Goal: Task Accomplishment & Management: Manage account settings

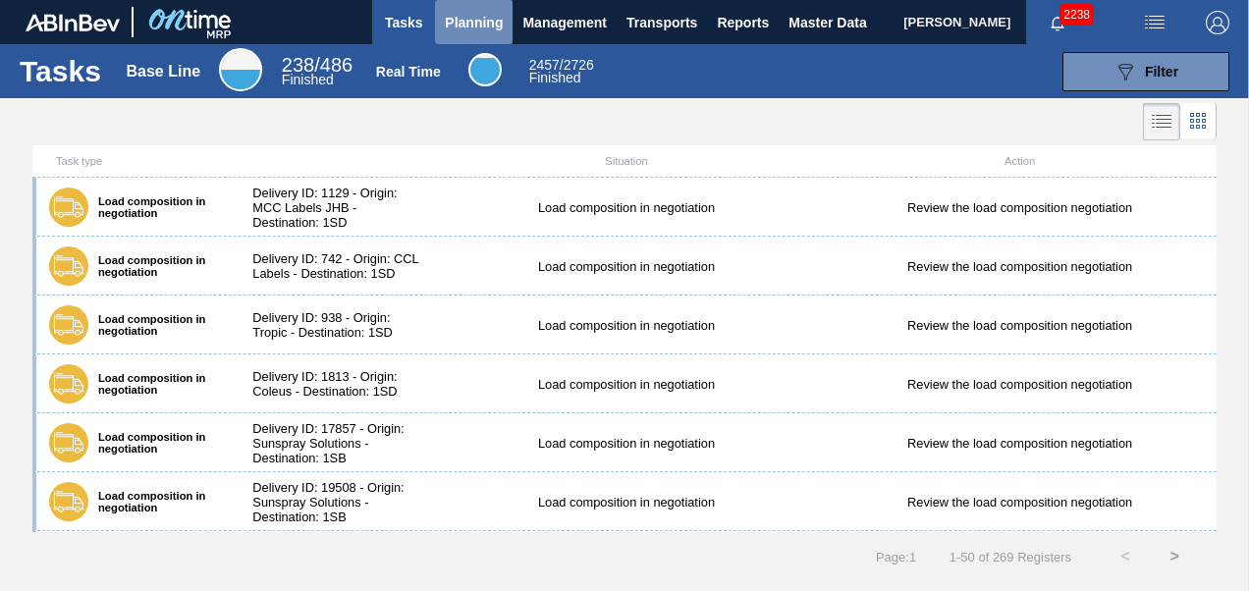
click at [466, 24] on span "Planning" at bounding box center [474, 23] width 58 height 24
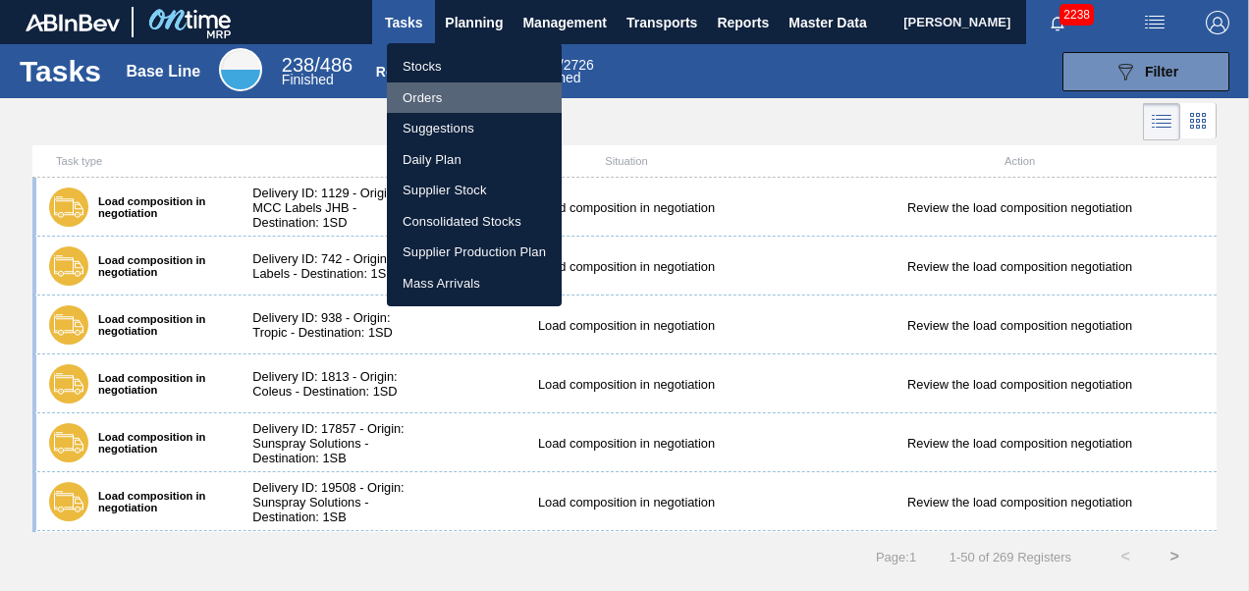
click at [424, 104] on li "Orders" at bounding box center [474, 97] width 175 height 31
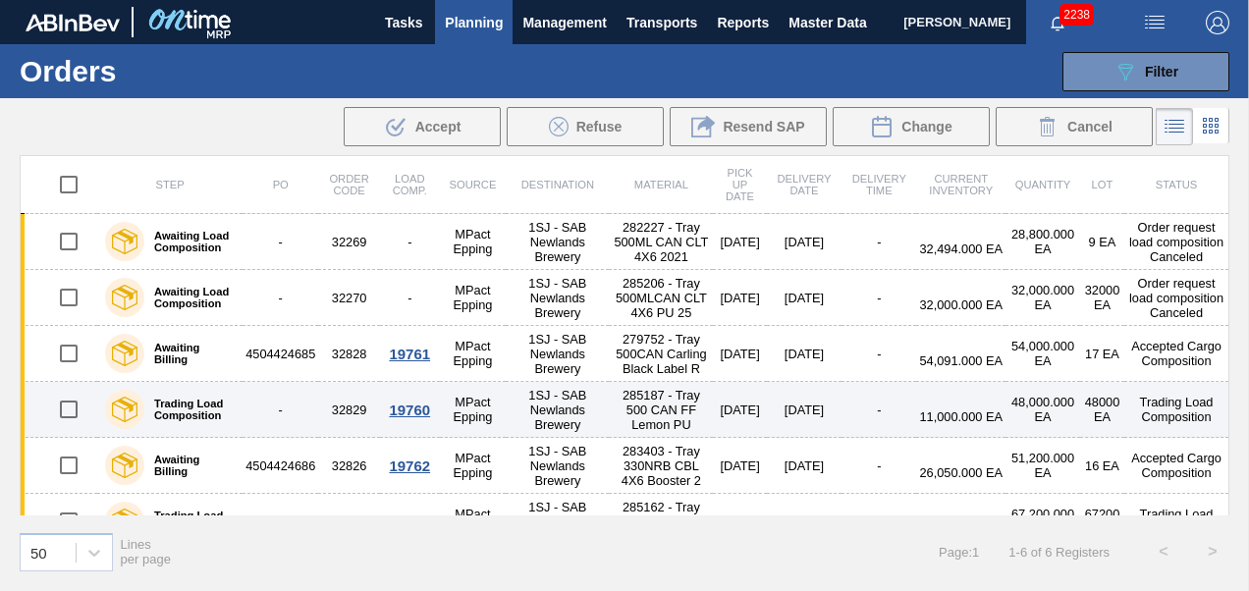
click at [387, 434] on td "19760" at bounding box center [410, 410] width 60 height 56
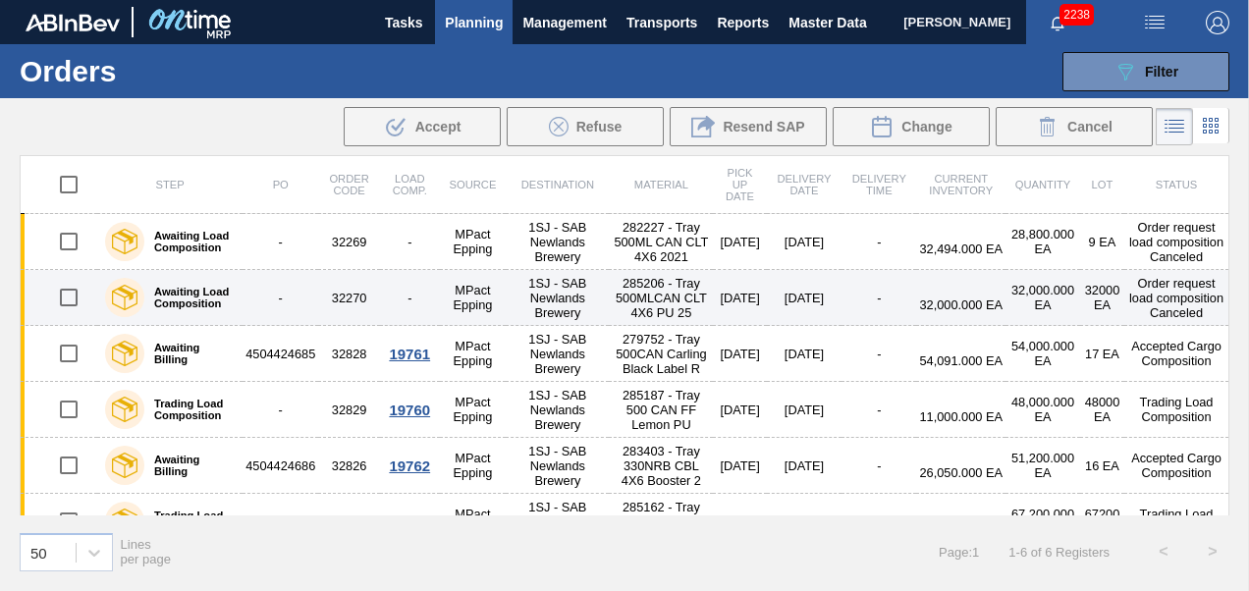
click at [348, 312] on td "32270" at bounding box center [349, 298] width 62 height 56
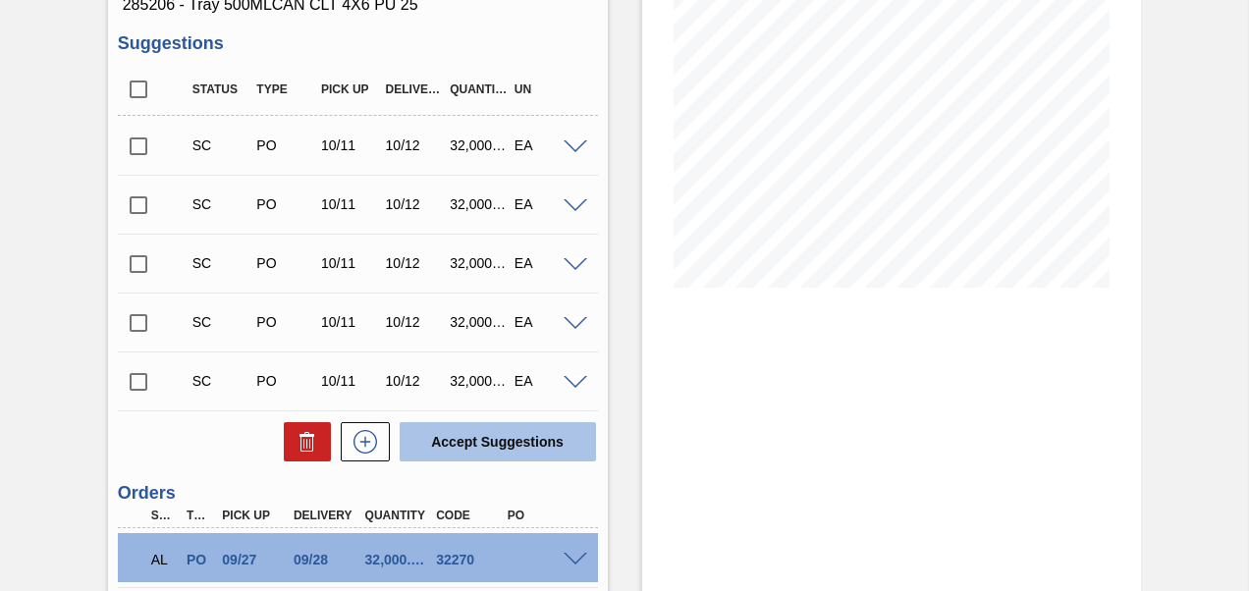
scroll to position [446, 0]
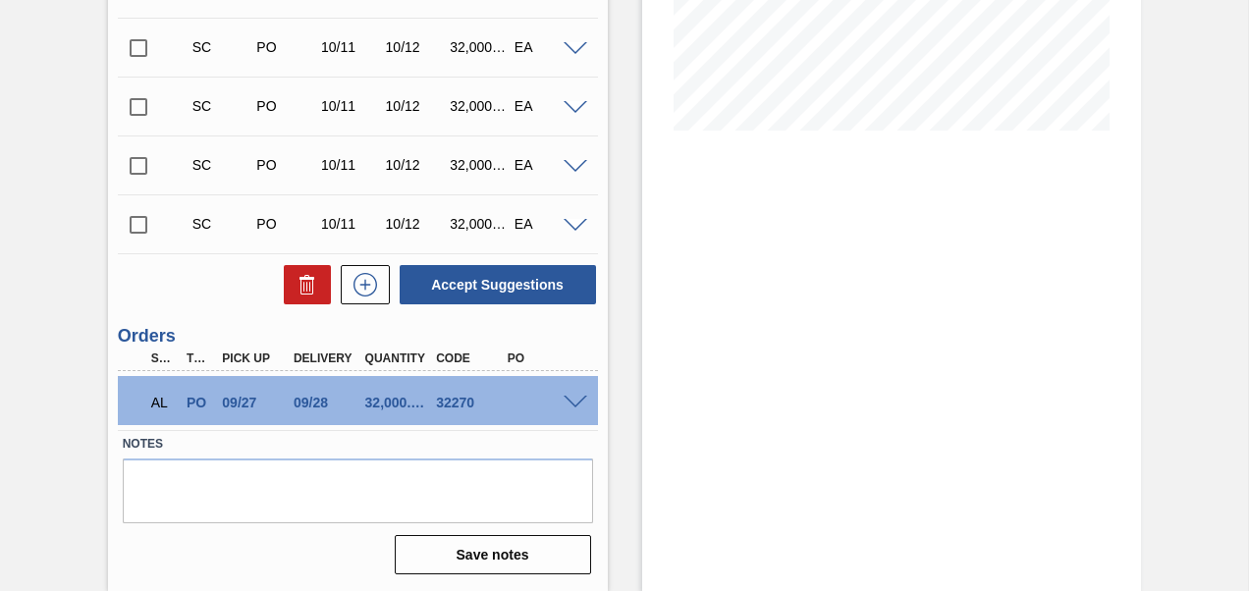
click at [572, 396] on span at bounding box center [576, 403] width 24 height 15
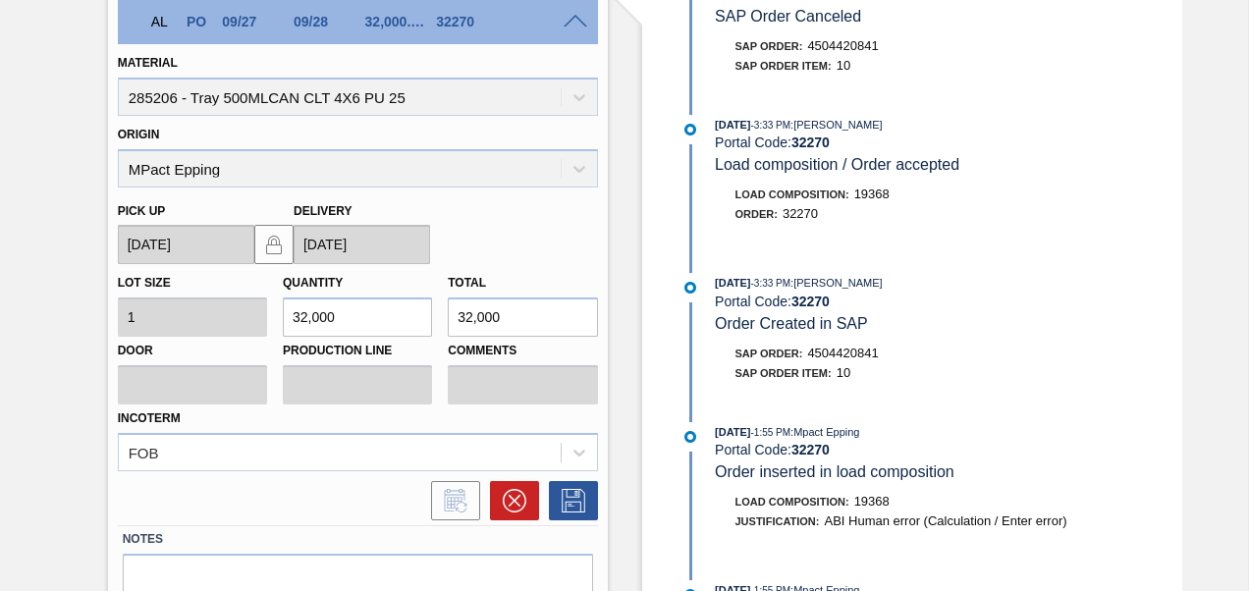
scroll to position [839, 0]
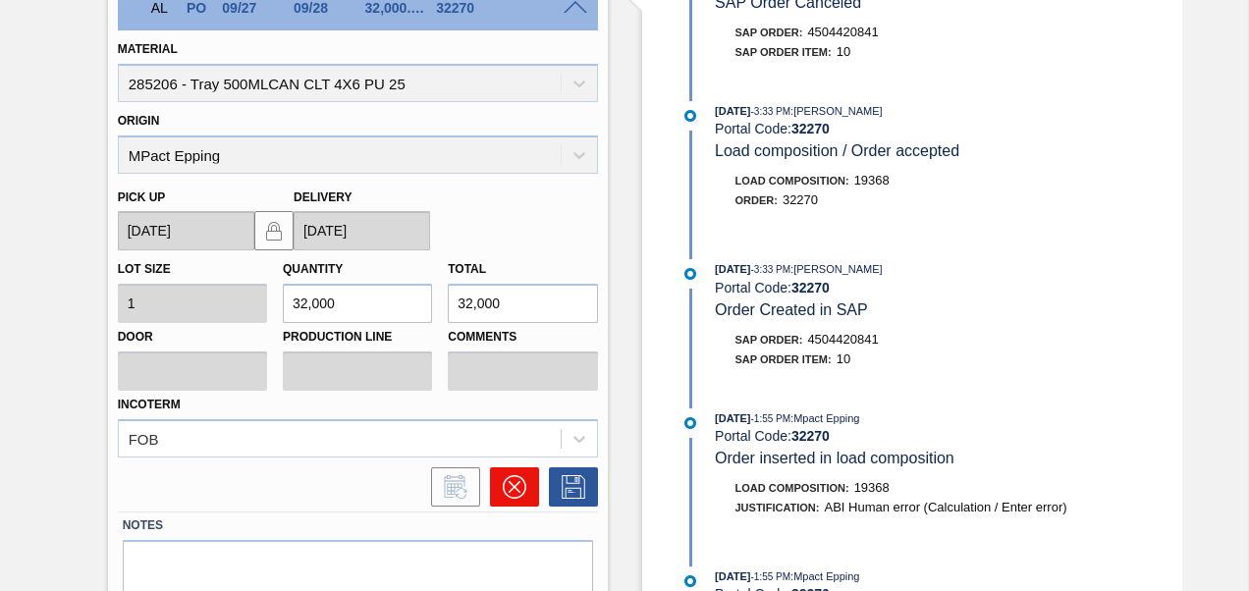
click at [515, 503] on button at bounding box center [514, 486] width 49 height 39
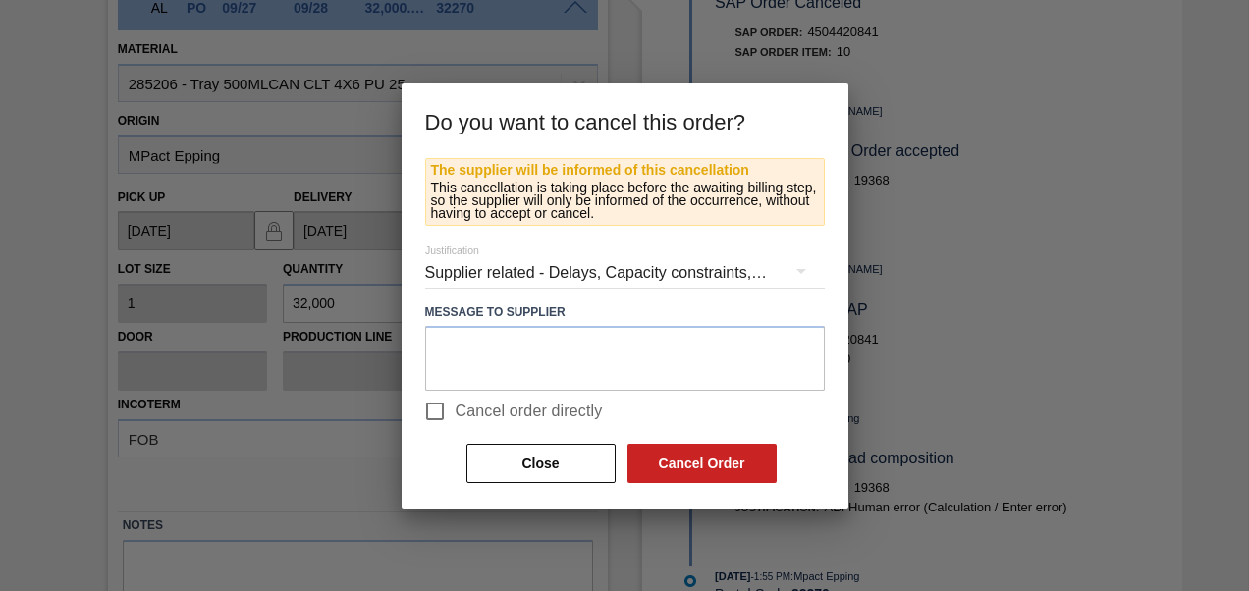
click at [476, 414] on span "Cancel order directly" at bounding box center [529, 412] width 147 height 24
click at [456, 414] on input "Cancel order directly" at bounding box center [434, 411] width 41 height 41
checkbox input "true"
click at [656, 474] on button "Cancel Order" at bounding box center [702, 463] width 149 height 39
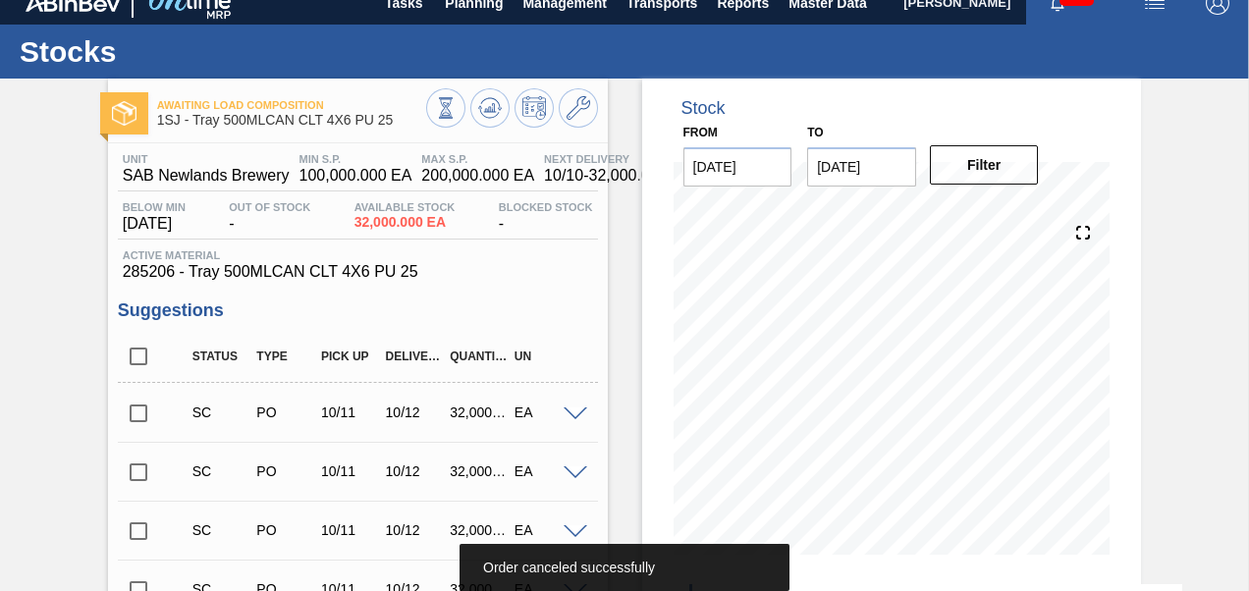
scroll to position [0, 0]
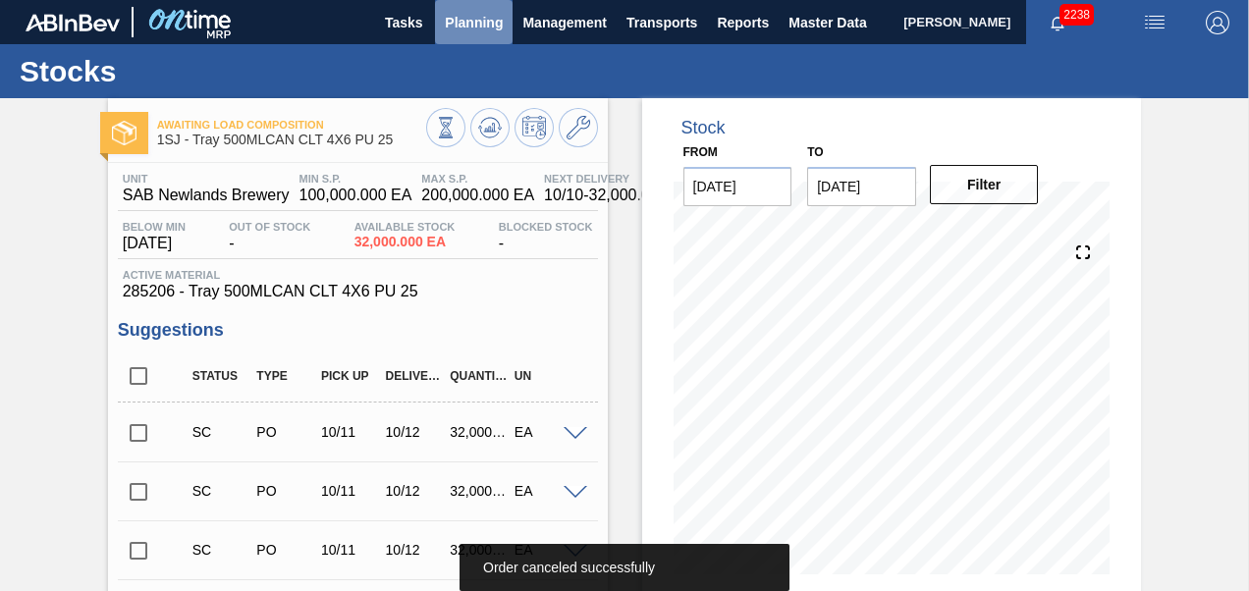
click at [475, 38] on button "Planning" at bounding box center [474, 22] width 78 height 44
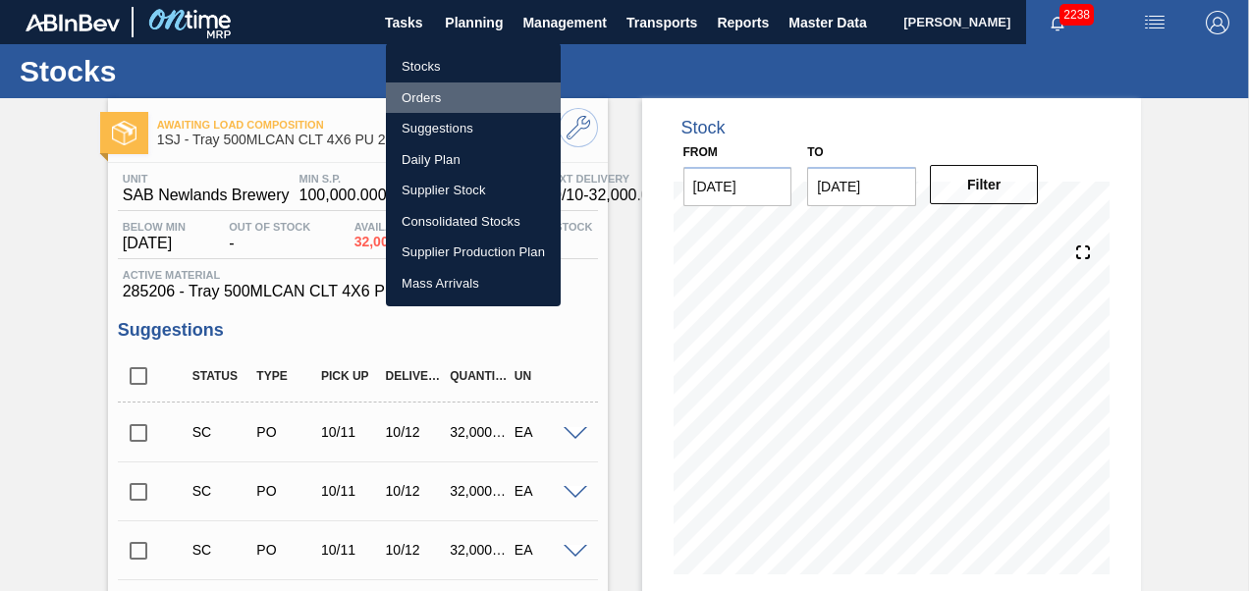
click at [470, 96] on li "Orders" at bounding box center [473, 97] width 175 height 31
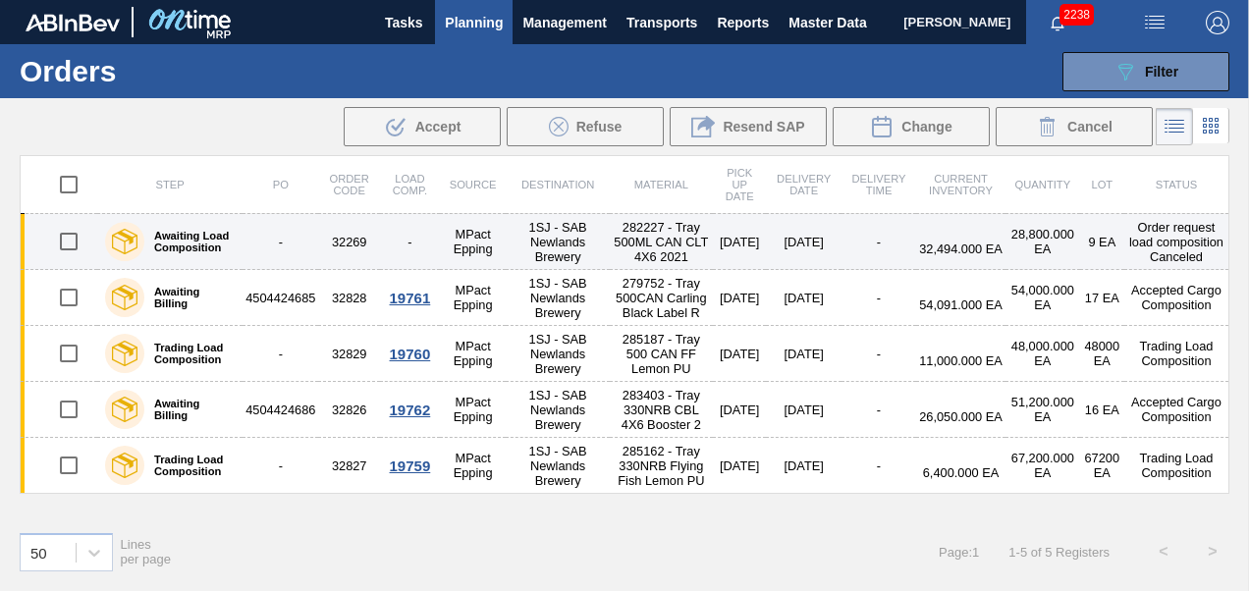
click at [348, 235] on td "32269" at bounding box center [349, 242] width 62 height 56
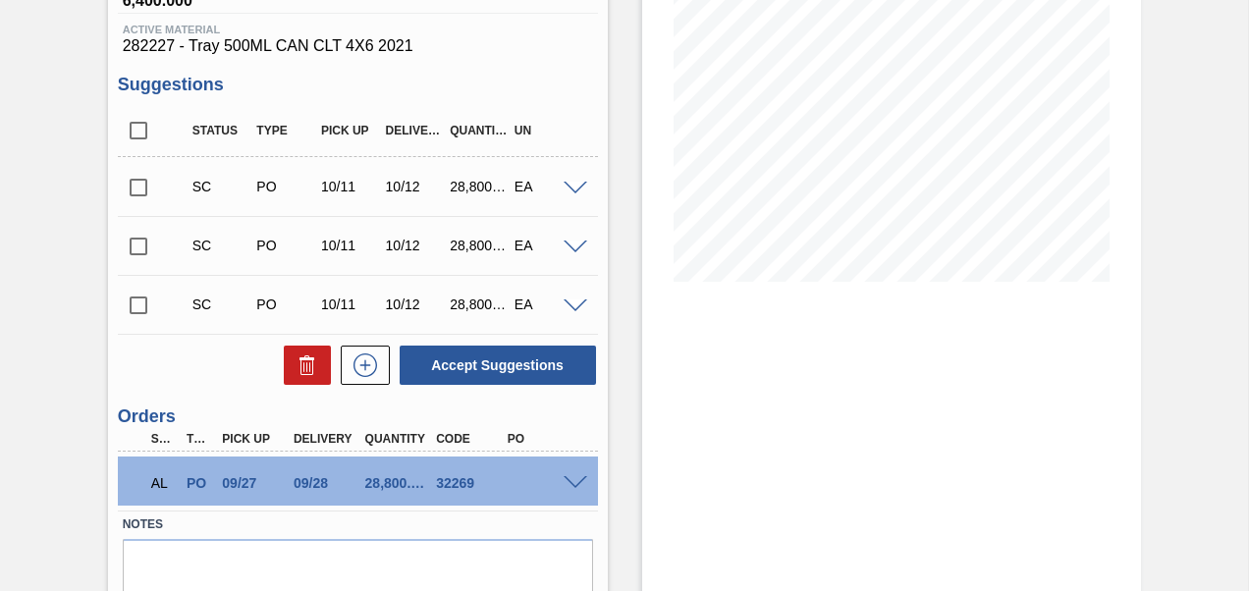
scroll to position [295, 0]
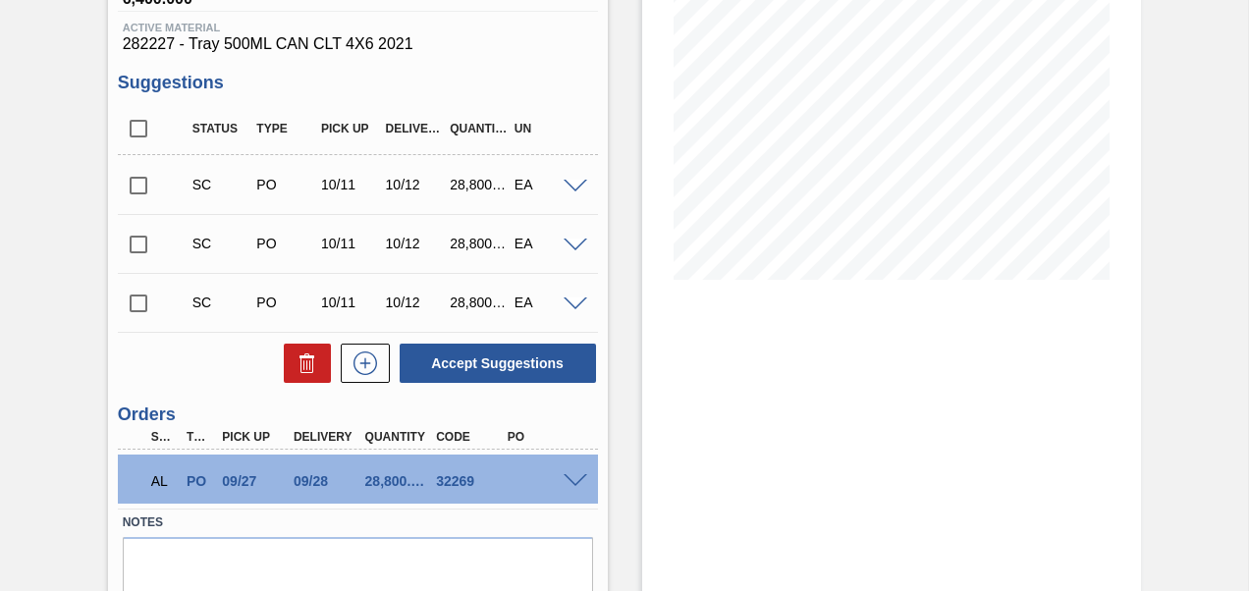
click at [573, 476] on span at bounding box center [576, 481] width 24 height 15
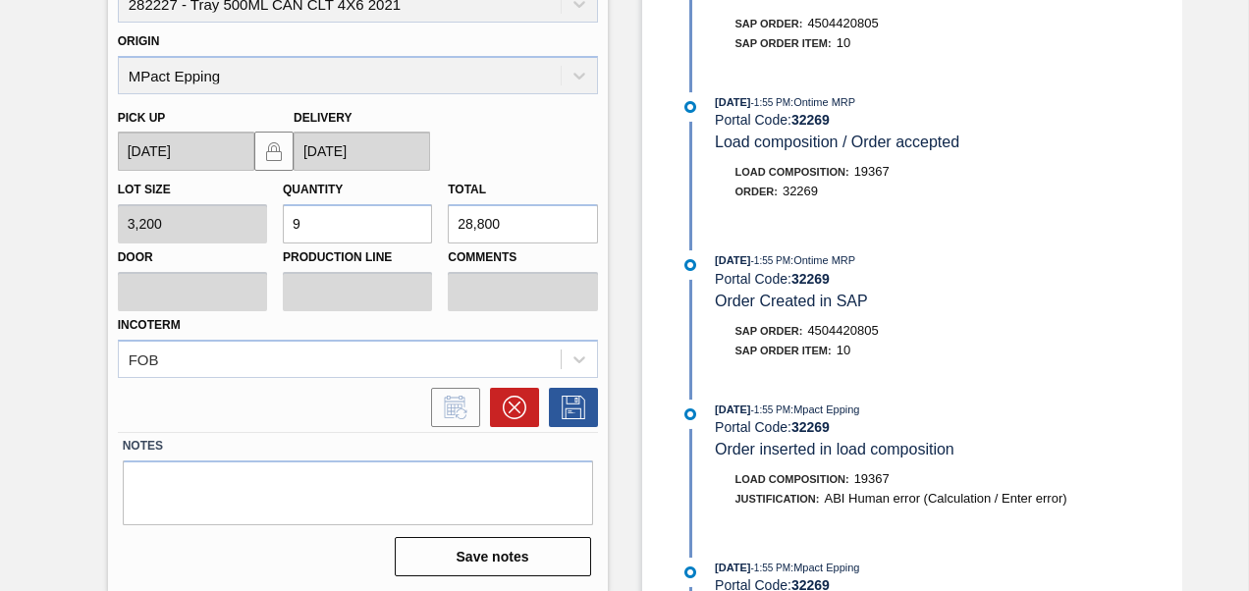
scroll to position [850, 0]
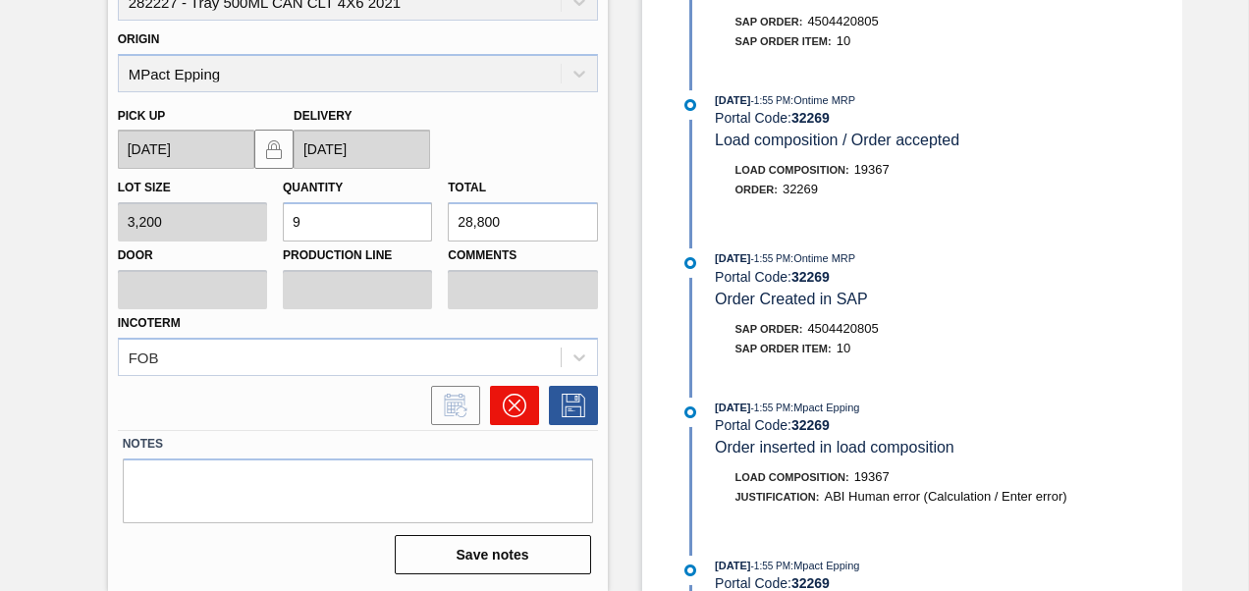
click at [517, 411] on icon at bounding box center [514, 406] width 12 height 12
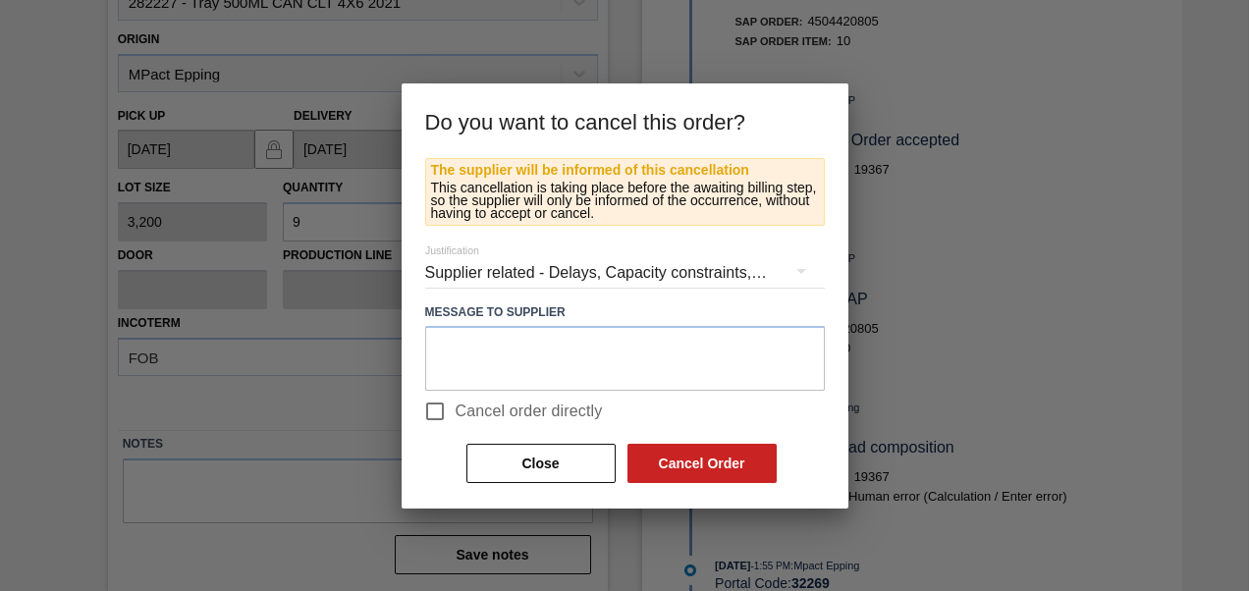
click at [441, 407] on input "Cancel order directly" at bounding box center [434, 411] width 41 height 41
checkbox input "true"
click at [695, 467] on button "Cancel Order" at bounding box center [702, 463] width 149 height 39
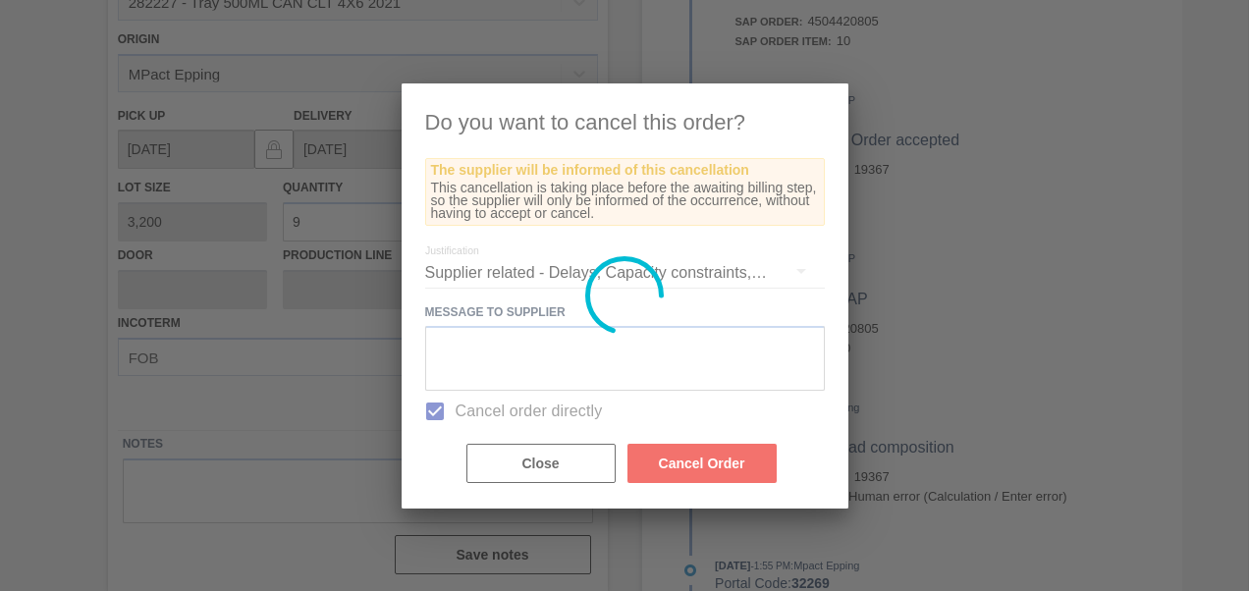
scroll to position [341, 0]
